Goal: Transaction & Acquisition: Purchase product/service

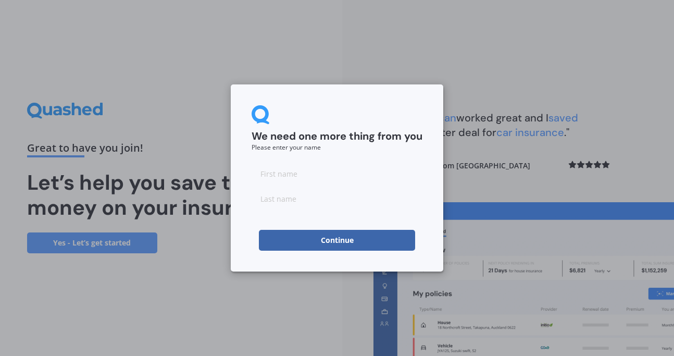
click at [269, 173] on input at bounding box center [337, 173] width 171 height 21
type input "[PERSON_NAME]"
click at [269, 197] on input at bounding box center [337, 198] width 171 height 21
type input "Rushworth"
click at [357, 160] on form "We need one more thing from you Please enter your name [PERSON_NAME] Continue" at bounding box center [337, 177] width 171 height 145
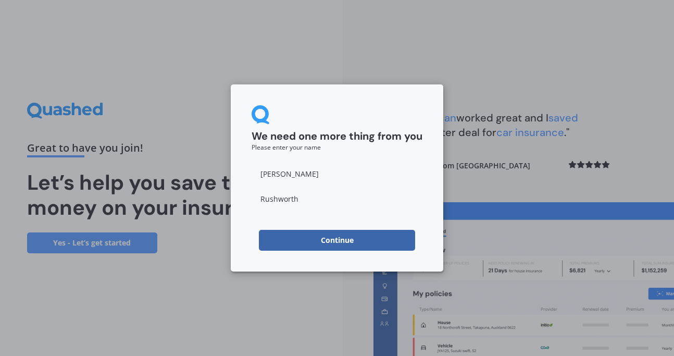
click at [338, 238] on button "Continue" at bounding box center [337, 240] width 156 height 21
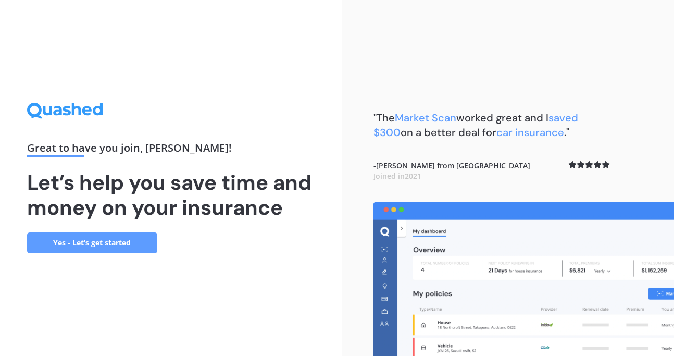
click at [81, 241] on link "Yes - Let’s get started" at bounding box center [92, 242] width 130 height 21
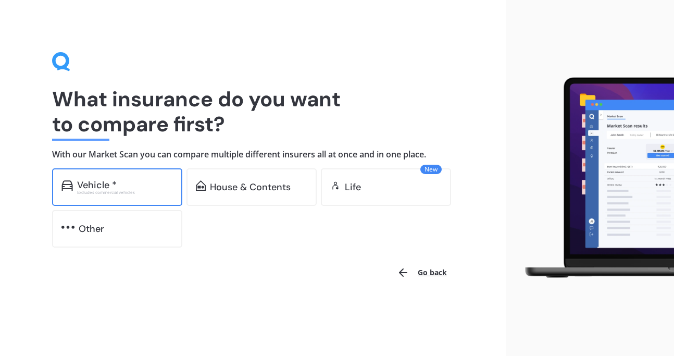
click at [105, 183] on div "Vehicle *" at bounding box center [97, 185] width 40 height 10
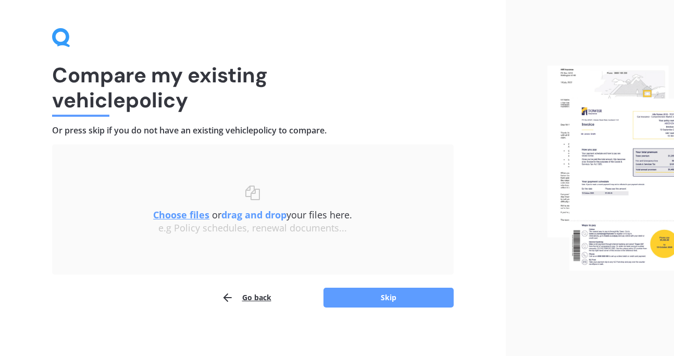
scroll to position [28, 0]
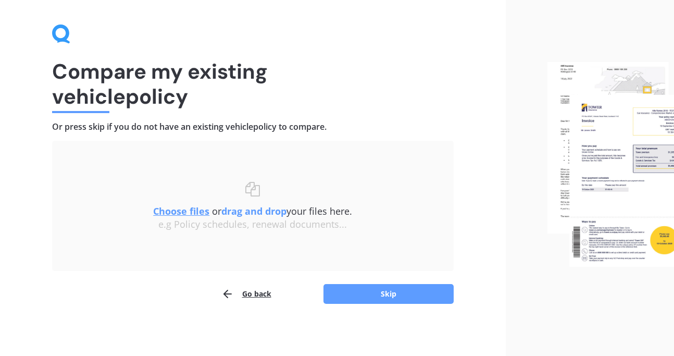
click at [182, 208] on u "Choose files" at bounding box center [181, 211] width 56 height 12
click at [185, 208] on u "Choose files" at bounding box center [181, 211] width 56 height 12
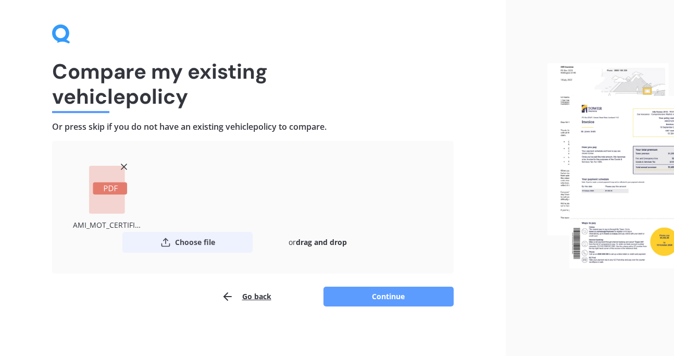
click at [185, 240] on button "Choose file" at bounding box center [187, 242] width 130 height 21
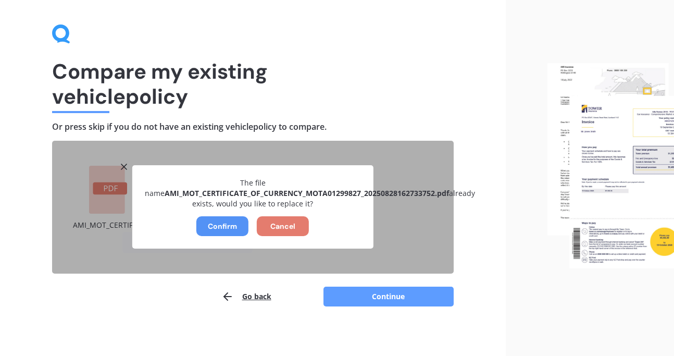
click at [216, 222] on button "Confirm" at bounding box center [222, 226] width 52 height 20
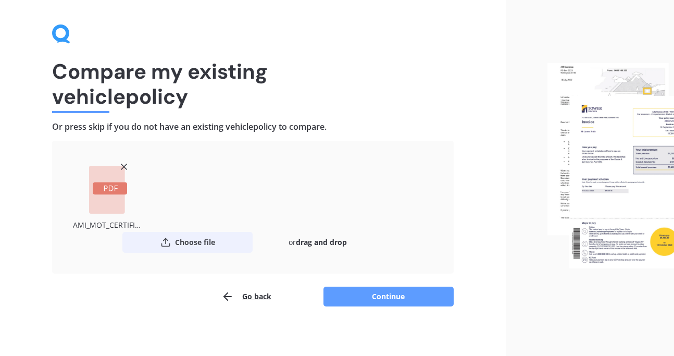
click at [199, 242] on button "Choose file" at bounding box center [187, 242] width 130 height 21
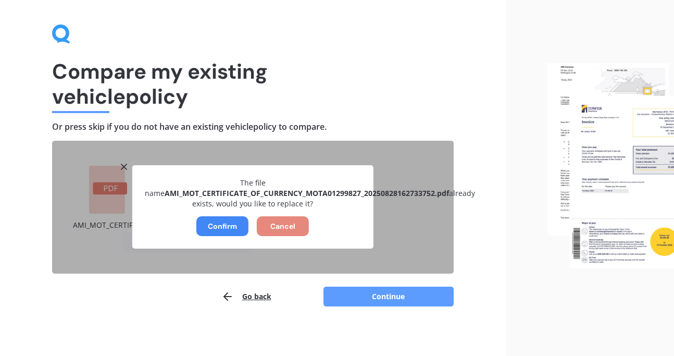
click at [281, 226] on button "Cancel" at bounding box center [283, 226] width 52 height 20
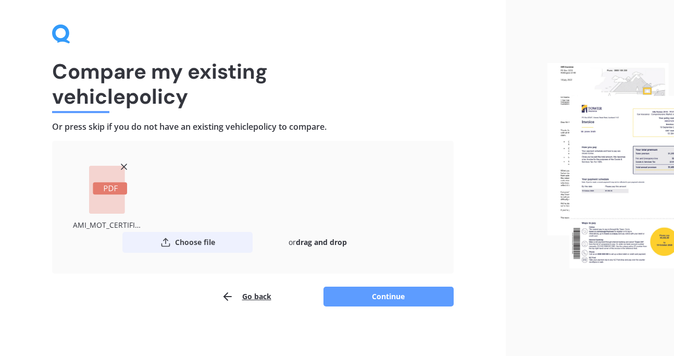
click at [193, 242] on button "Choose file" at bounding box center [187, 242] width 130 height 21
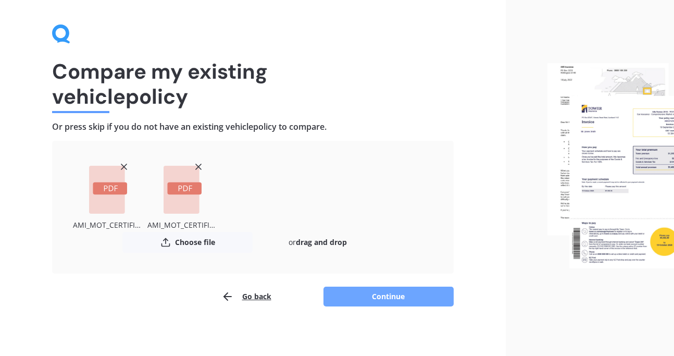
click at [391, 293] on button "Continue" at bounding box center [388, 296] width 130 height 20
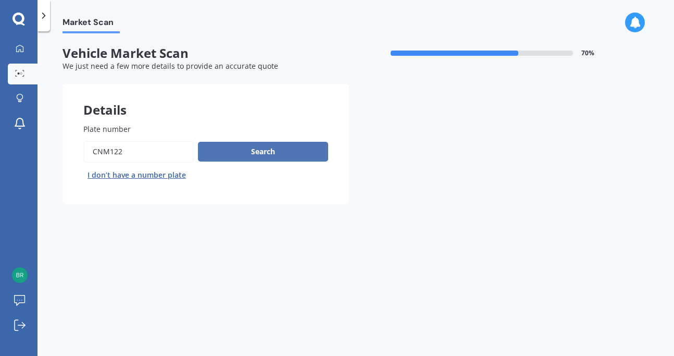
click at [260, 148] on button "Search" at bounding box center [263, 152] width 130 height 20
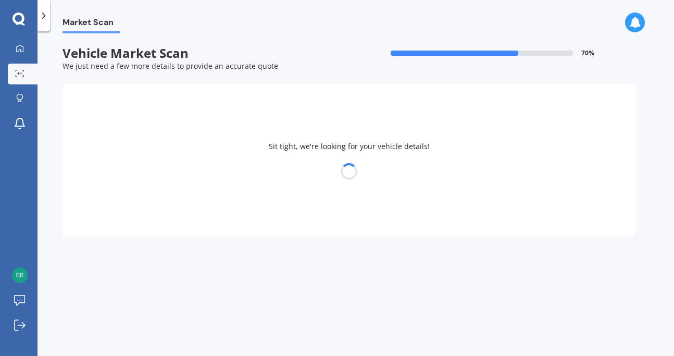
select select "FORD"
select select "COURIER"
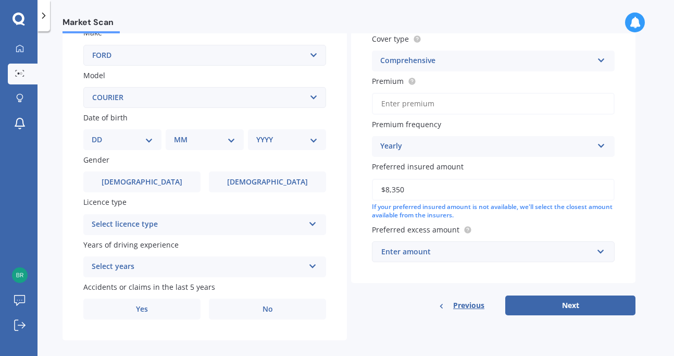
scroll to position [217, 0]
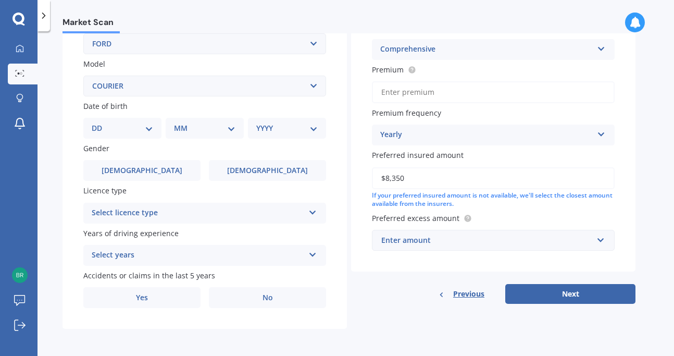
click at [149, 124] on select "DD 01 02 03 04 05 06 07 08 09 10 11 12 13 14 15 16 17 18 19 20 21 22 23 24 25 2…" at bounding box center [122, 127] width 61 height 11
click at [150, 125] on select "DD 01 02 03 04 05 06 07 08 09 10 11 12 13 14 15 16 17 18 19 20 21 22 23 24 25 2…" at bounding box center [122, 127] width 61 height 11
select select "06"
click at [100, 122] on select "DD 01 02 03 04 05 06 07 08 09 10 11 12 13 14 15 16 17 18 19 20 21 22 23 24 25 2…" at bounding box center [122, 127] width 61 height 11
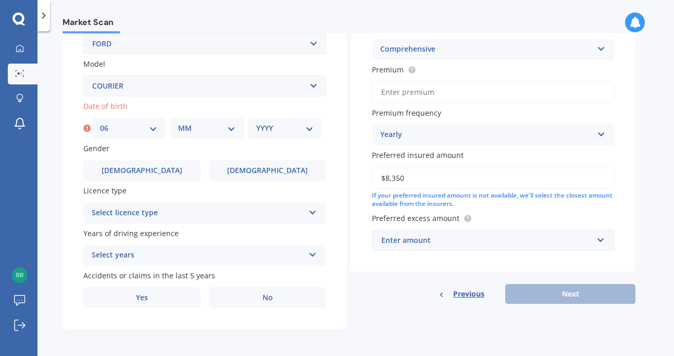
click at [230, 128] on select "MM 01 02 03 04 05 06 07 08 09 10 11 12" at bounding box center [206, 127] width 57 height 11
select select "11"
click at [178, 122] on select "MM 01 02 03 04 05 06 07 08 09 10 11 12" at bounding box center [206, 127] width 57 height 11
click at [311, 127] on select "YYYY 2025 2024 2023 2022 2021 2020 2019 2018 2017 2016 2015 2014 2013 2012 2011…" at bounding box center [284, 127] width 57 height 11
select select "2007"
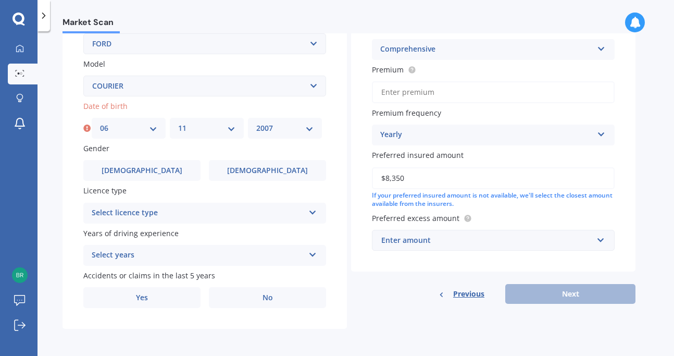
click at [256, 122] on select "YYYY 2025 2024 2023 2022 2021 2020 2019 2018 2017 2016 2015 2014 2013 2012 2011…" at bounding box center [284, 127] width 57 height 11
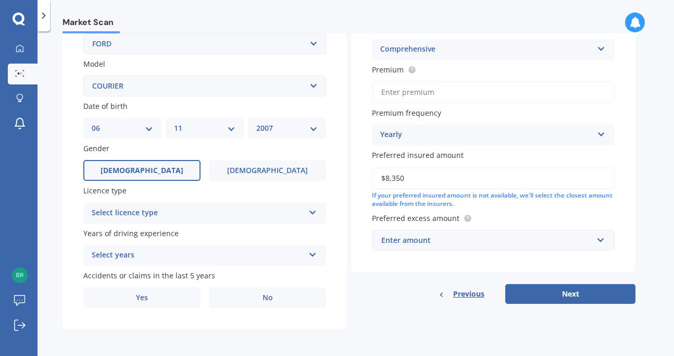
click at [156, 165] on label "[DEMOGRAPHIC_DATA]" at bounding box center [141, 170] width 117 height 21
click at [0, 0] on input "[DEMOGRAPHIC_DATA]" at bounding box center [0, 0] width 0 height 0
click at [313, 211] on icon at bounding box center [312, 210] width 9 height 7
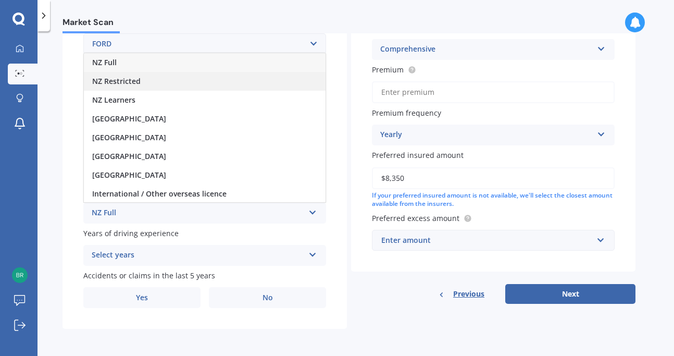
click at [116, 78] on span "NZ Restricted" at bounding box center [116, 81] width 48 height 10
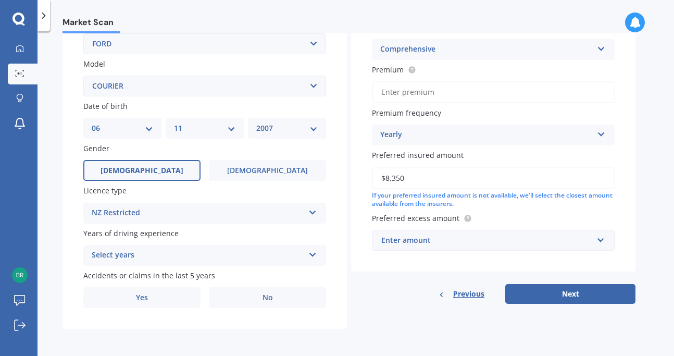
click at [314, 251] on icon at bounding box center [312, 252] width 9 height 7
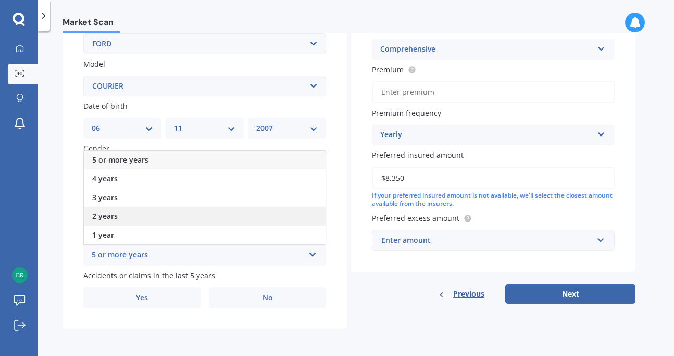
click at [102, 214] on span "2 years" at bounding box center [105, 216] width 26 height 10
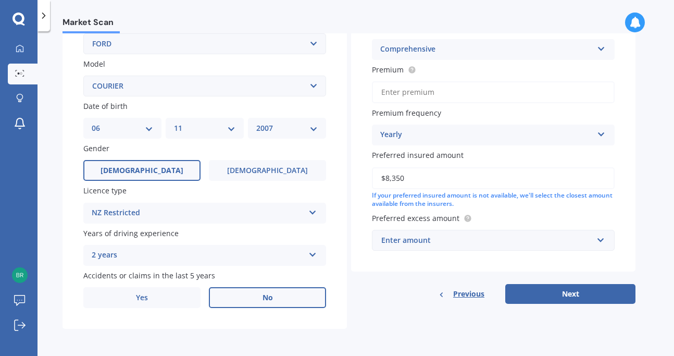
click at [266, 295] on span "No" at bounding box center [267, 297] width 10 height 9
click at [0, 0] on input "No" at bounding box center [0, 0] width 0 height 0
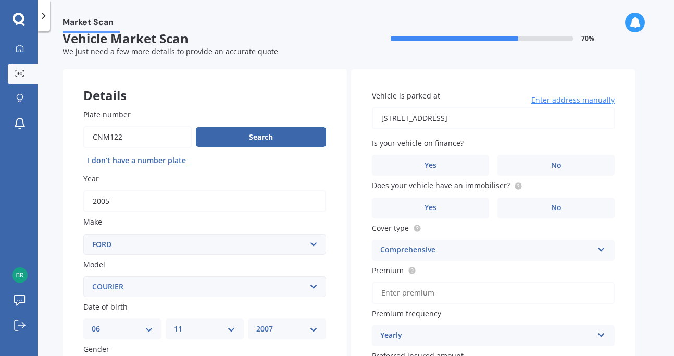
scroll to position [9, 0]
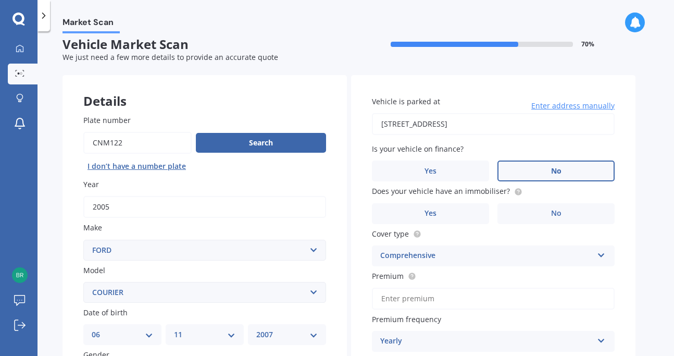
click at [547, 173] on label "No" at bounding box center [555, 170] width 117 height 21
click at [0, 0] on input "No" at bounding box center [0, 0] width 0 height 0
click at [417, 214] on label "Yes" at bounding box center [430, 213] width 117 height 21
click at [0, 0] on input "Yes" at bounding box center [0, 0] width 0 height 0
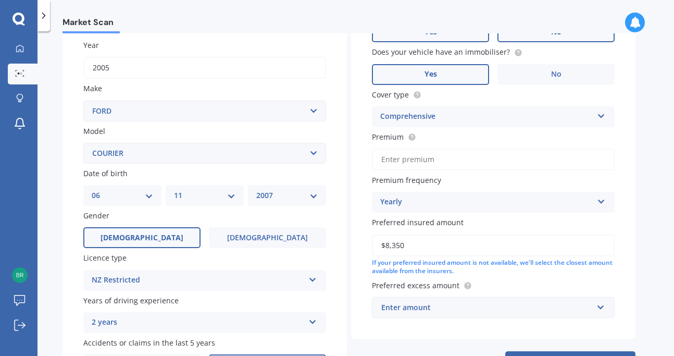
scroll to position [148, 0]
click at [382, 157] on input "Premium" at bounding box center [493, 159] width 243 height 22
type input "$115.00"
click at [599, 202] on icon at bounding box center [601, 198] width 9 height 7
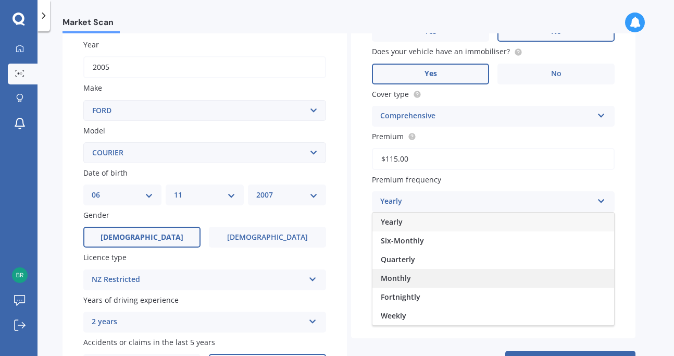
click at [396, 279] on span "Monthly" at bounding box center [396, 278] width 30 height 10
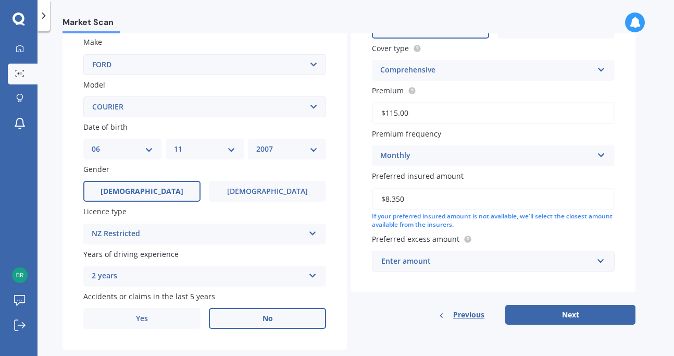
scroll to position [217, 0]
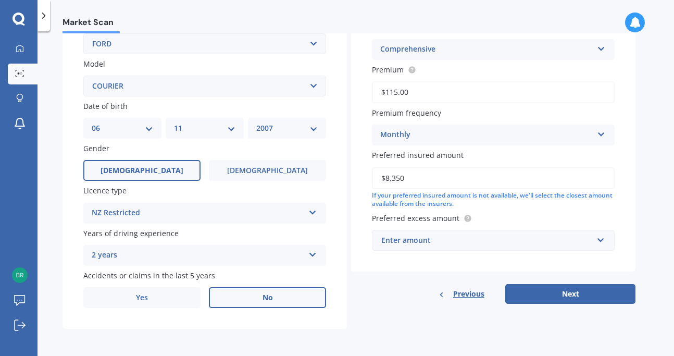
click at [387, 239] on div "Enter amount" at bounding box center [486, 239] width 211 height 11
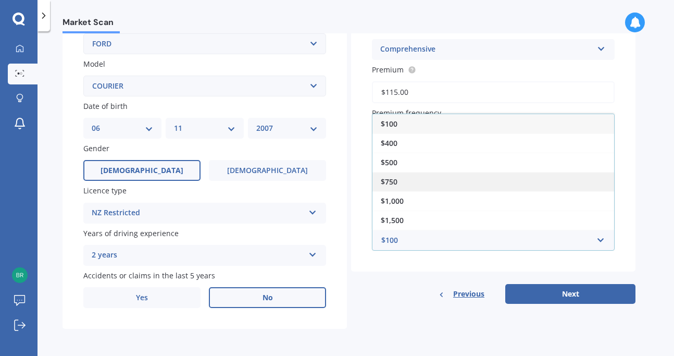
click at [387, 181] on span "$750" at bounding box center [389, 182] width 17 height 10
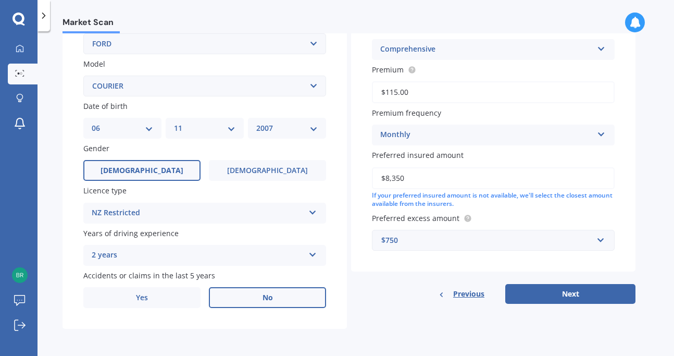
click at [478, 264] on div "Vehicle is parked at [STREET_ADDRESS] Enter address manually Is your vehicle on…" at bounding box center [493, 70] width 284 height 403
click at [566, 296] on button "Next" at bounding box center [570, 294] width 130 height 20
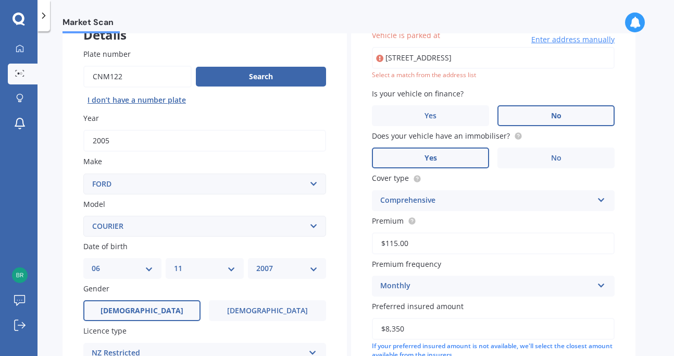
scroll to position [71, 0]
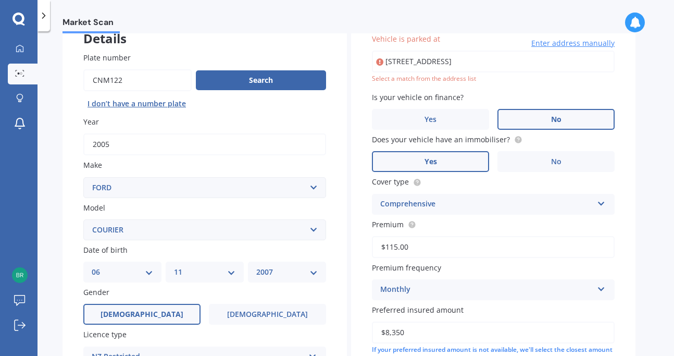
type input "[STREET_ADDRESS]"
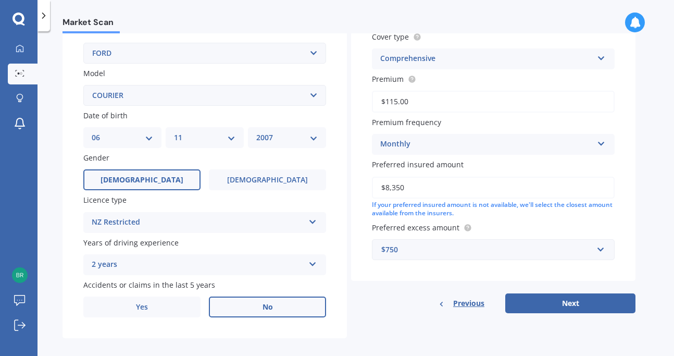
scroll to position [217, 0]
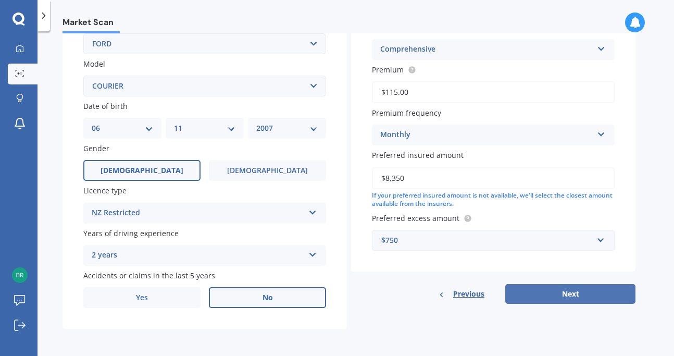
click at [562, 290] on button "Next" at bounding box center [570, 294] width 130 height 20
select select "06"
select select "11"
select select "2007"
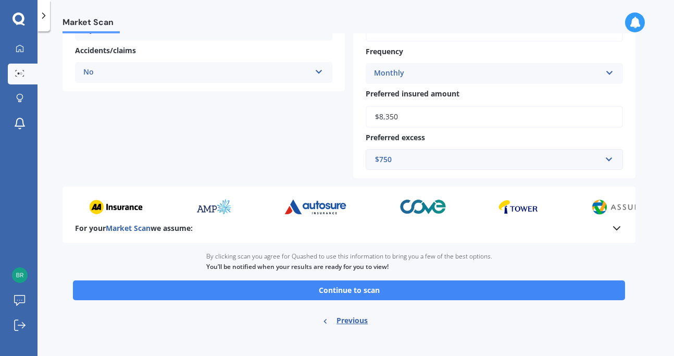
scroll to position [260, 0]
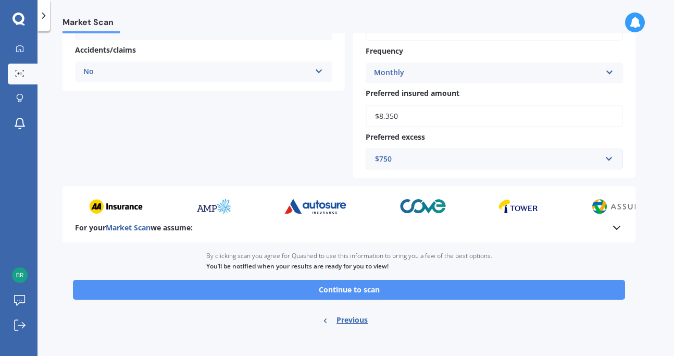
click at [354, 291] on button "Continue to scan" at bounding box center [349, 290] width 552 height 20
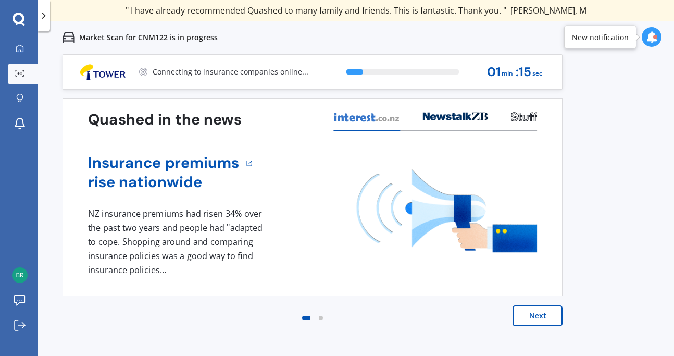
click at [537, 311] on button "Next" at bounding box center [537, 315] width 50 height 21
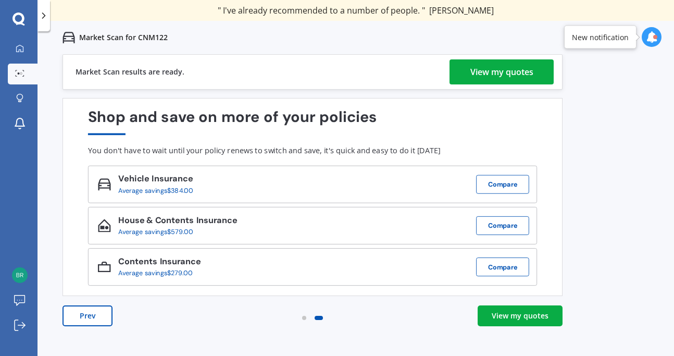
click at [518, 315] on div "View my quotes" at bounding box center [520, 315] width 57 height 10
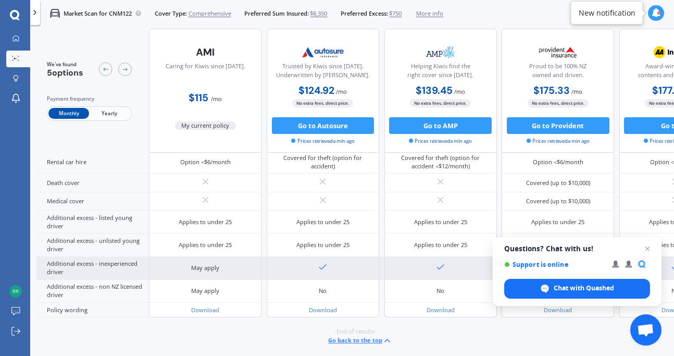
scroll to position [446, 77]
